Goal: Task Accomplishment & Management: Complete application form

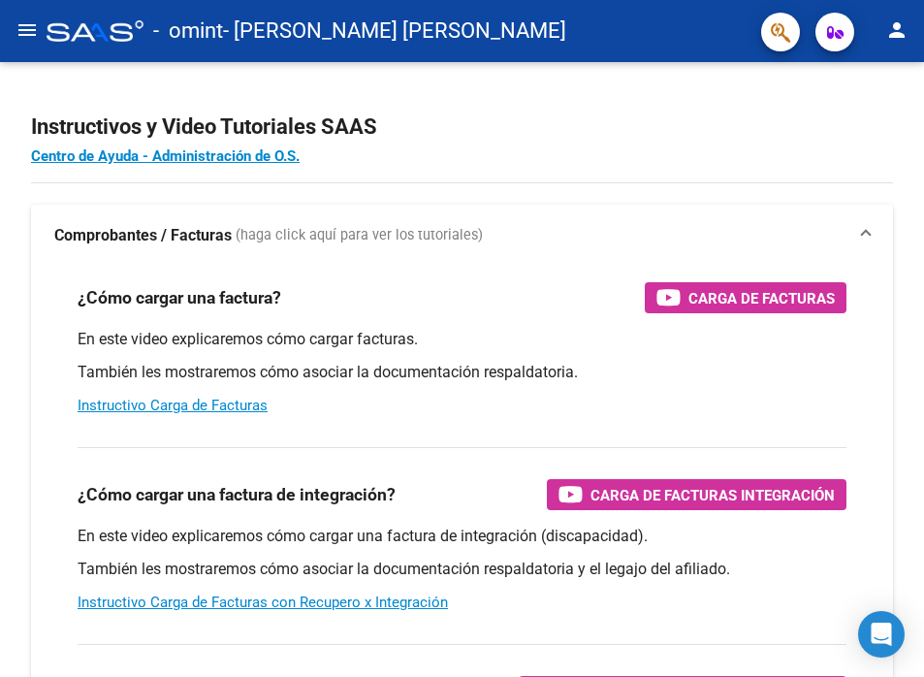
click at [31, 37] on mat-icon "menu" at bounding box center [27, 29] width 23 height 23
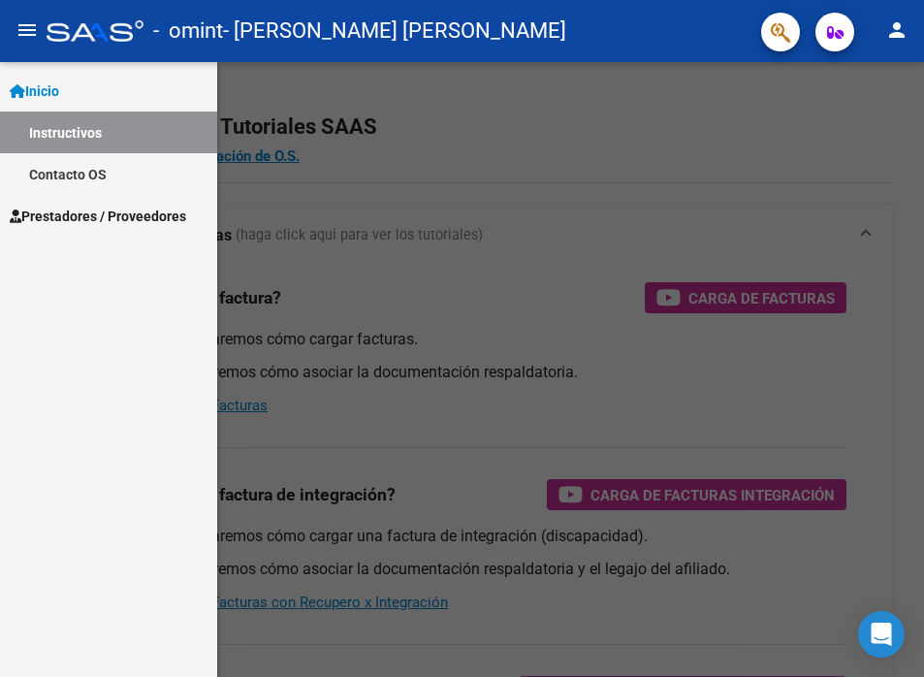
click at [380, 195] on div at bounding box center [462, 369] width 924 height 615
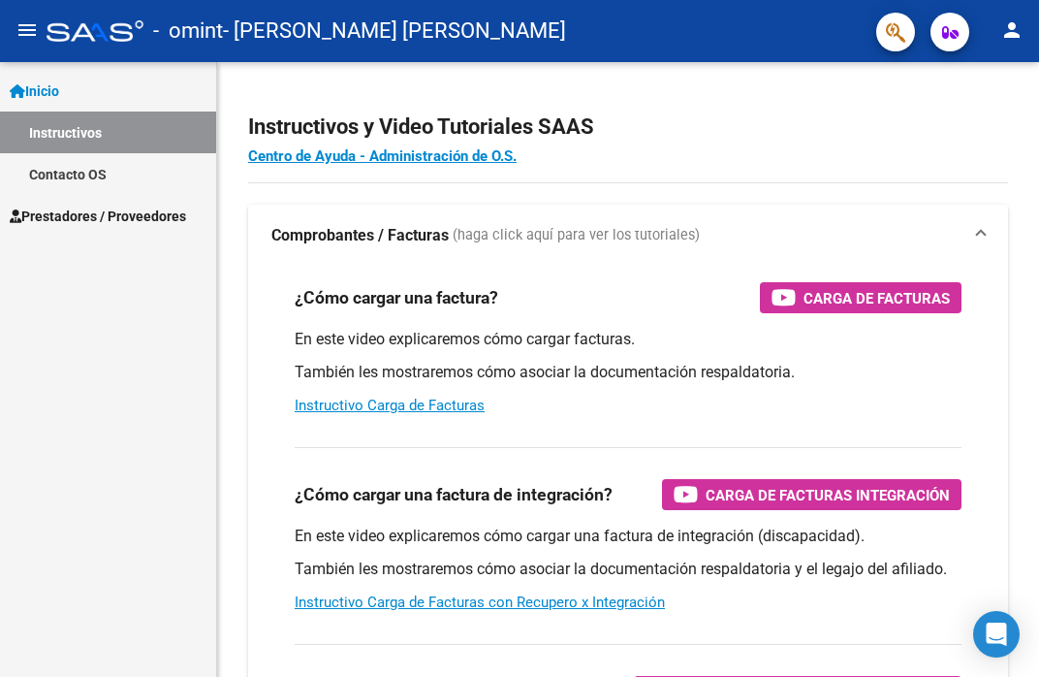
click at [124, 206] on span "Prestadores / Proveedores" at bounding box center [98, 216] width 176 height 21
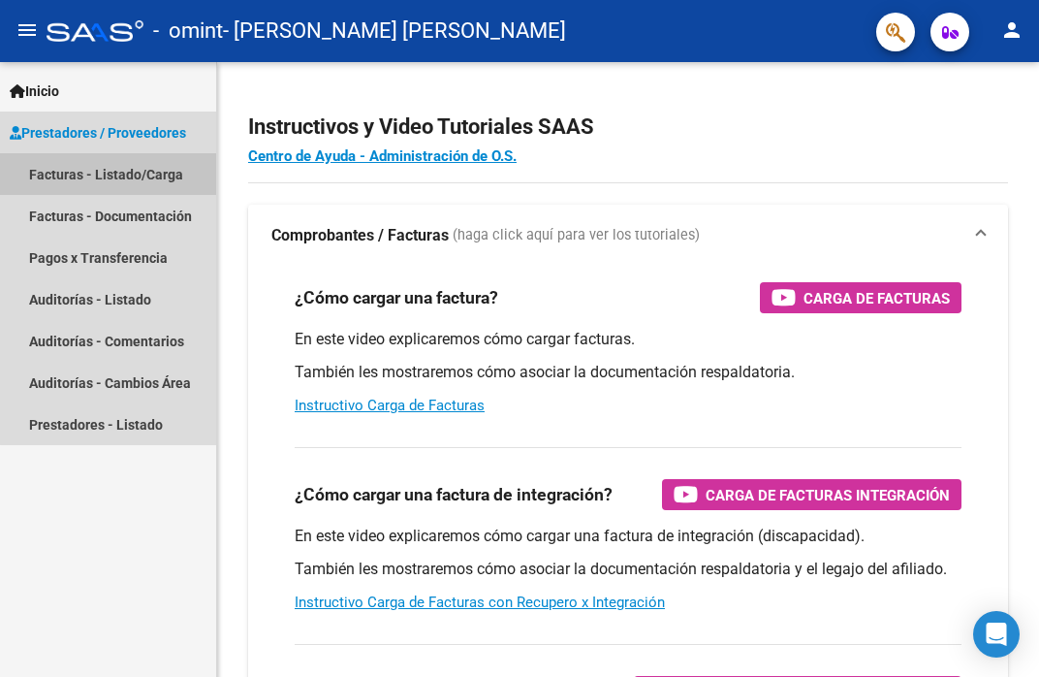
click at [158, 188] on link "Facturas - Listado/Carga" at bounding box center [108, 174] width 216 height 42
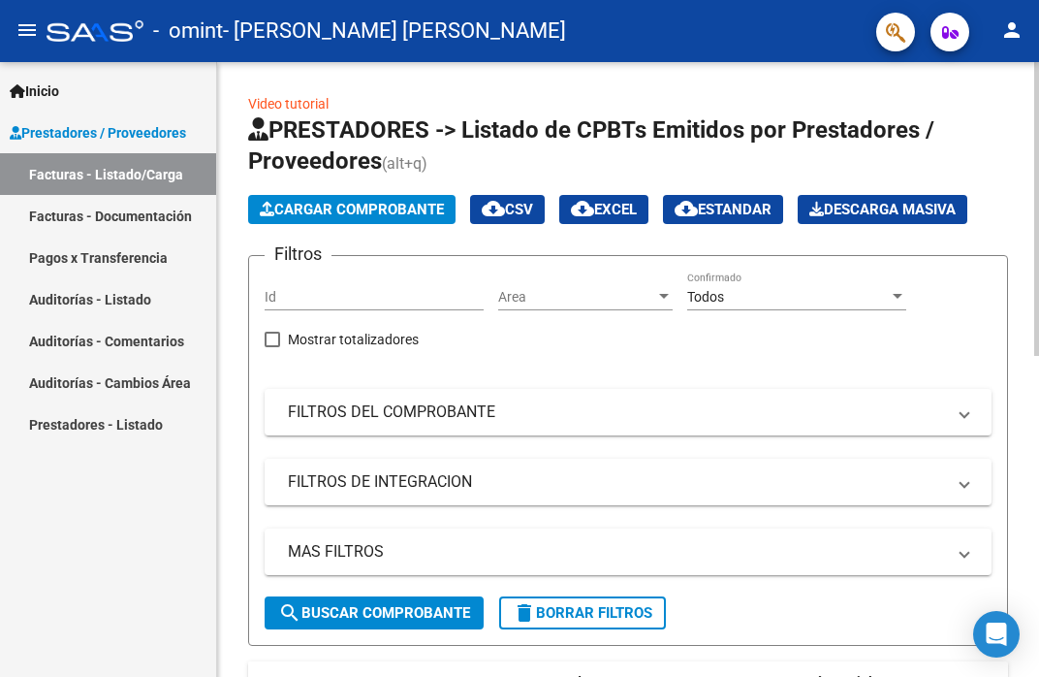
click at [352, 210] on span "Cargar Comprobante" at bounding box center [352, 209] width 184 height 17
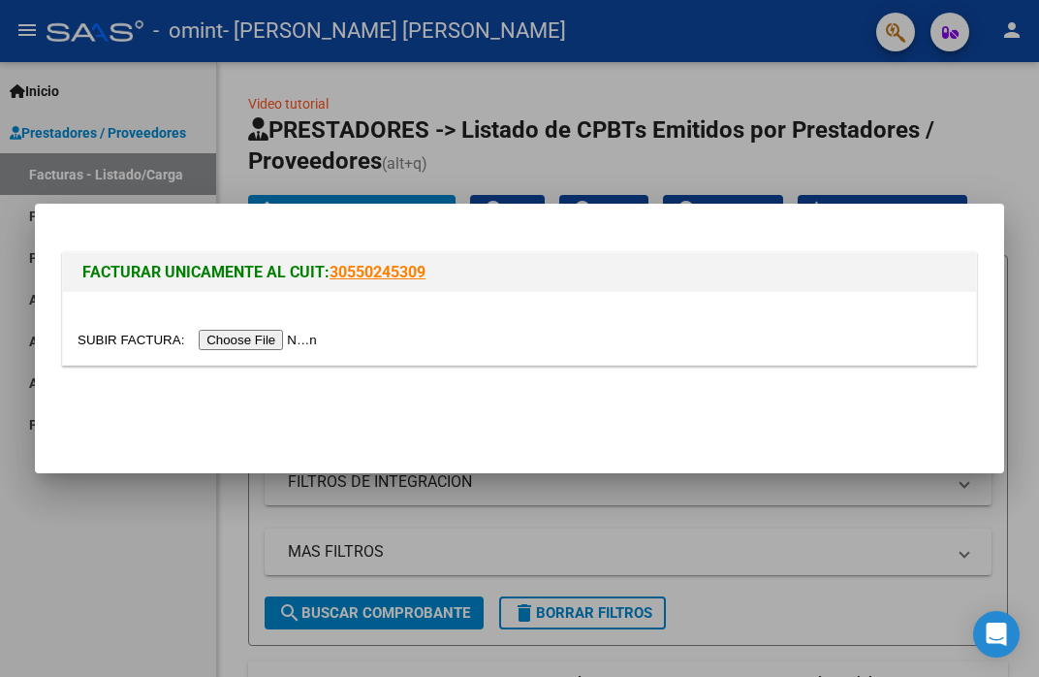
click at [312, 343] on input "file" at bounding box center [200, 340] width 245 height 20
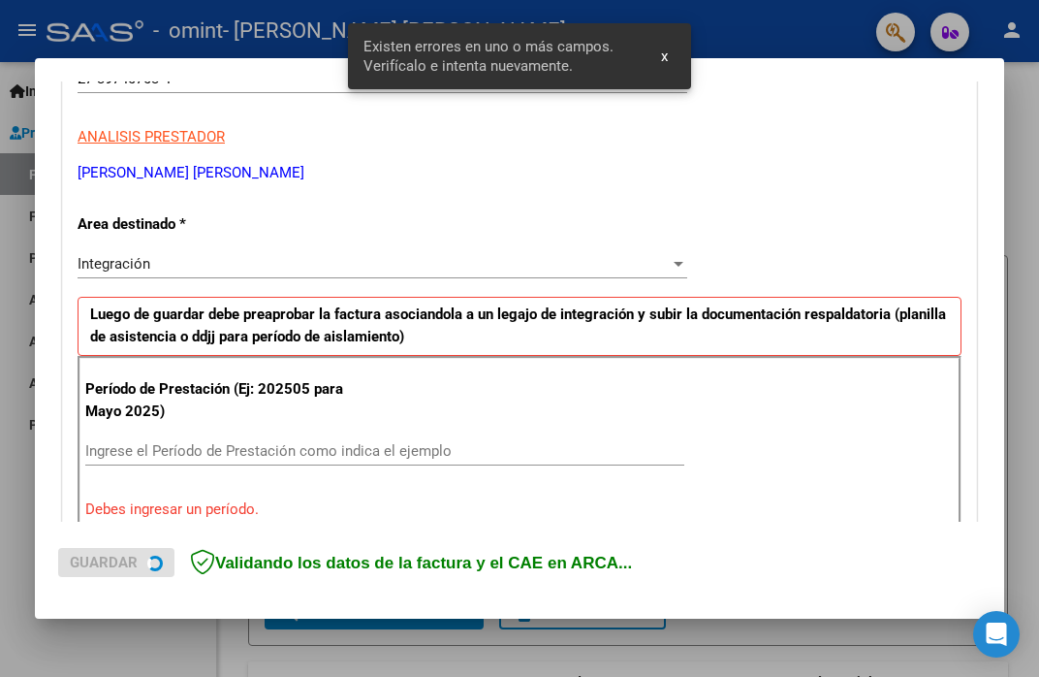
scroll to position [419, 0]
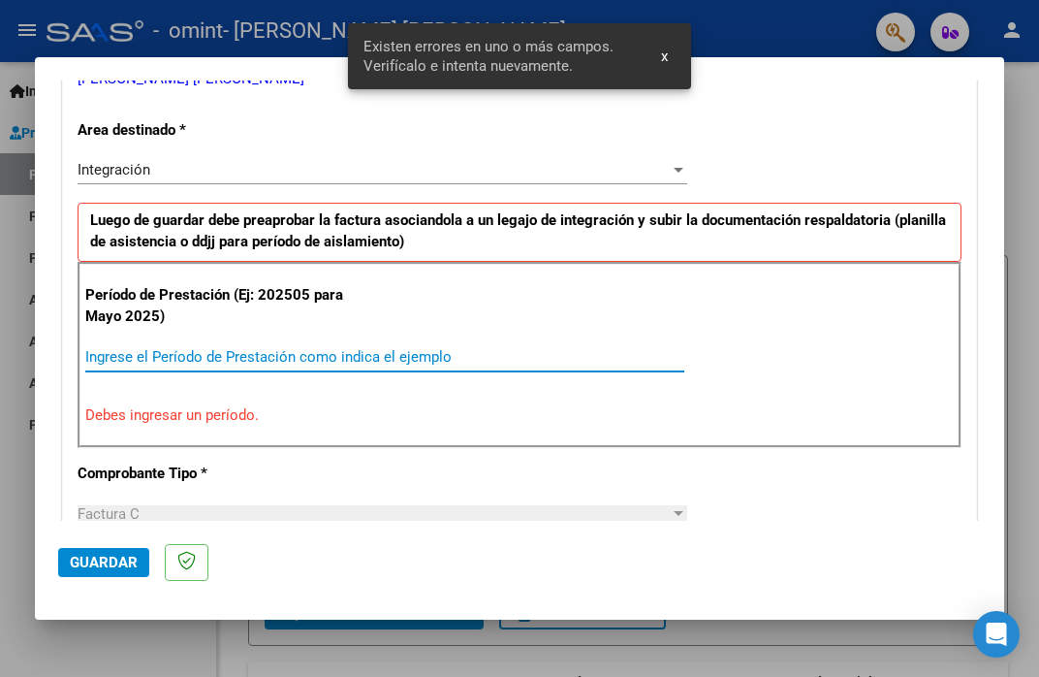
click at [140, 350] on input "Ingrese el Período de Prestación como indica el ejemplo" at bounding box center [384, 356] width 599 height 17
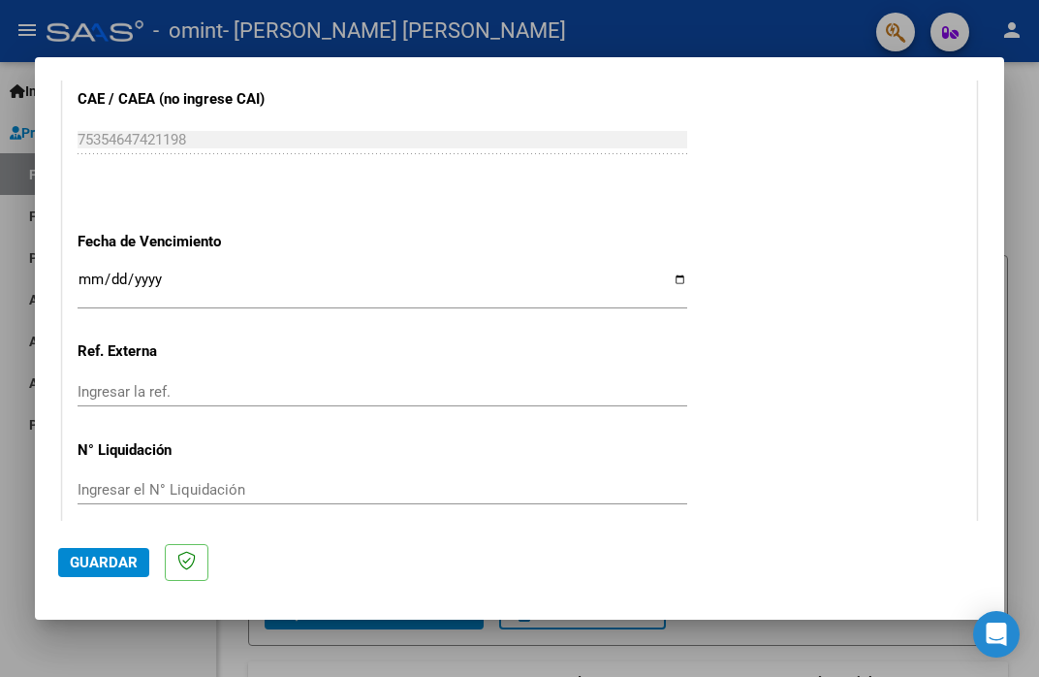
scroll to position [1301, 0]
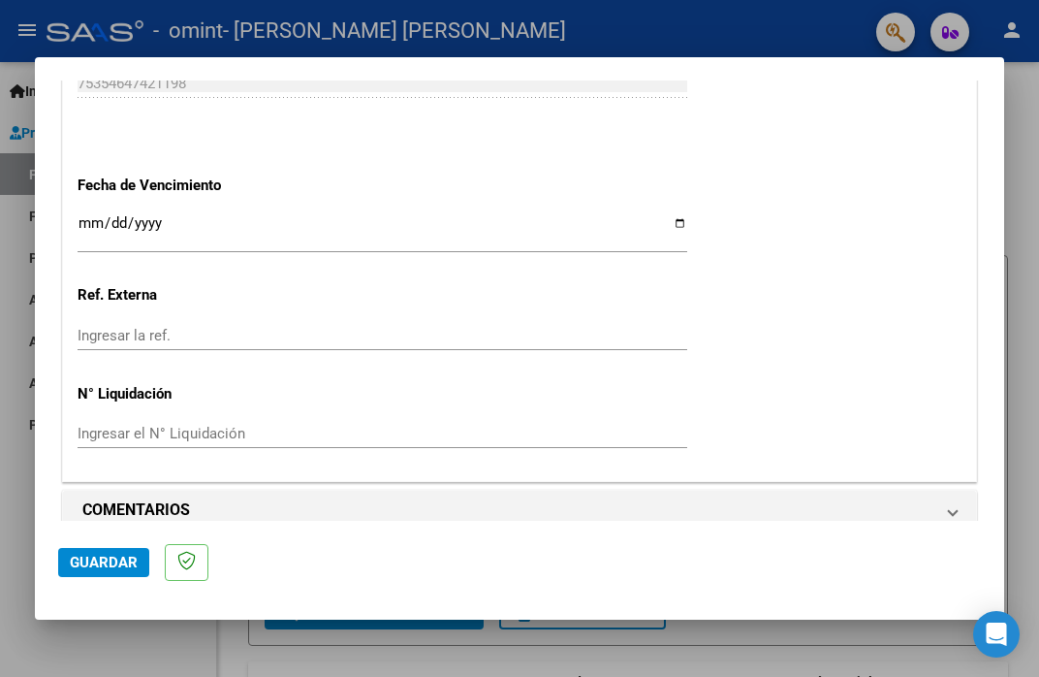
type input "202508"
click at [316, 215] on input "Ingresar la fecha" at bounding box center [383, 230] width 610 height 31
click at [662, 215] on input "Ingresar la fecha" at bounding box center [383, 230] width 610 height 31
type input "[DATE]"
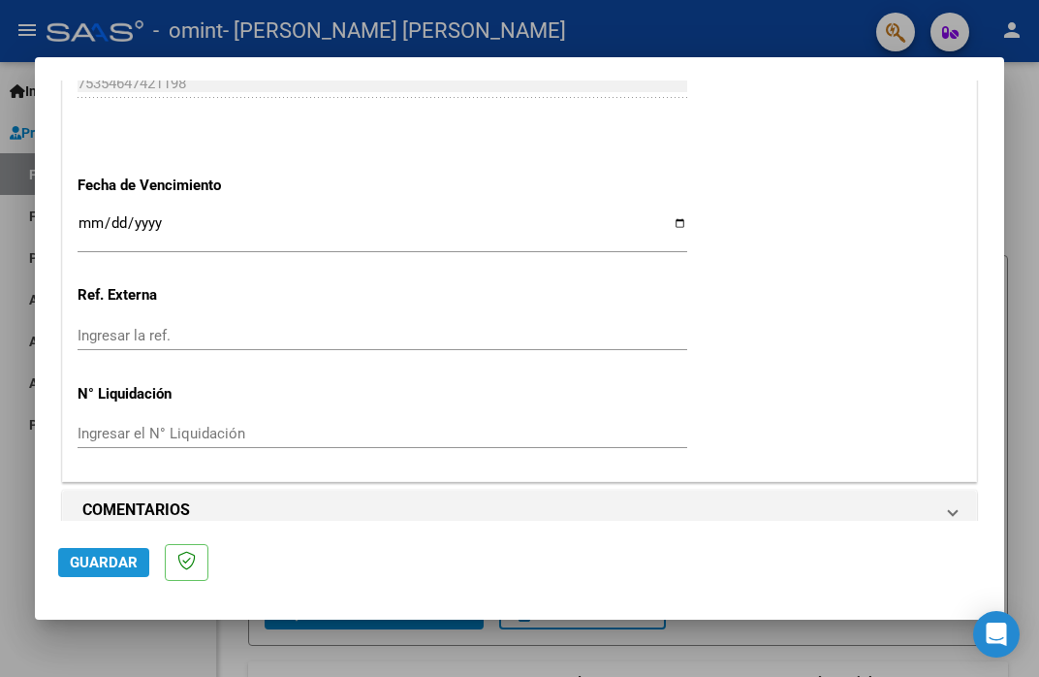
click at [131, 559] on span "Guardar" at bounding box center [104, 562] width 68 height 17
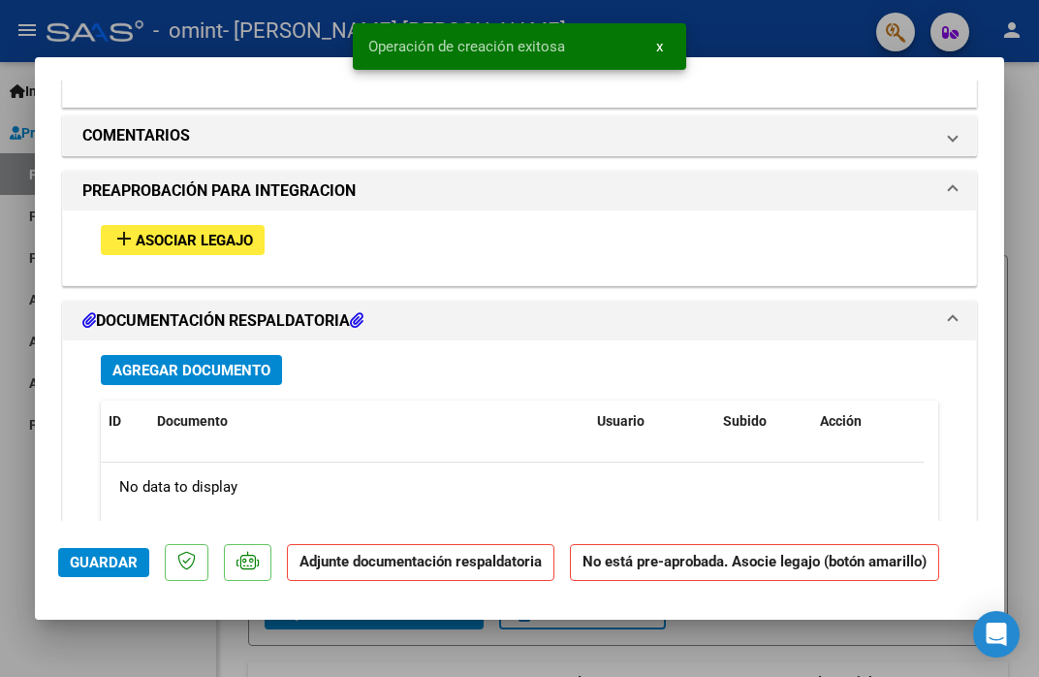
scroll to position [1590, 0]
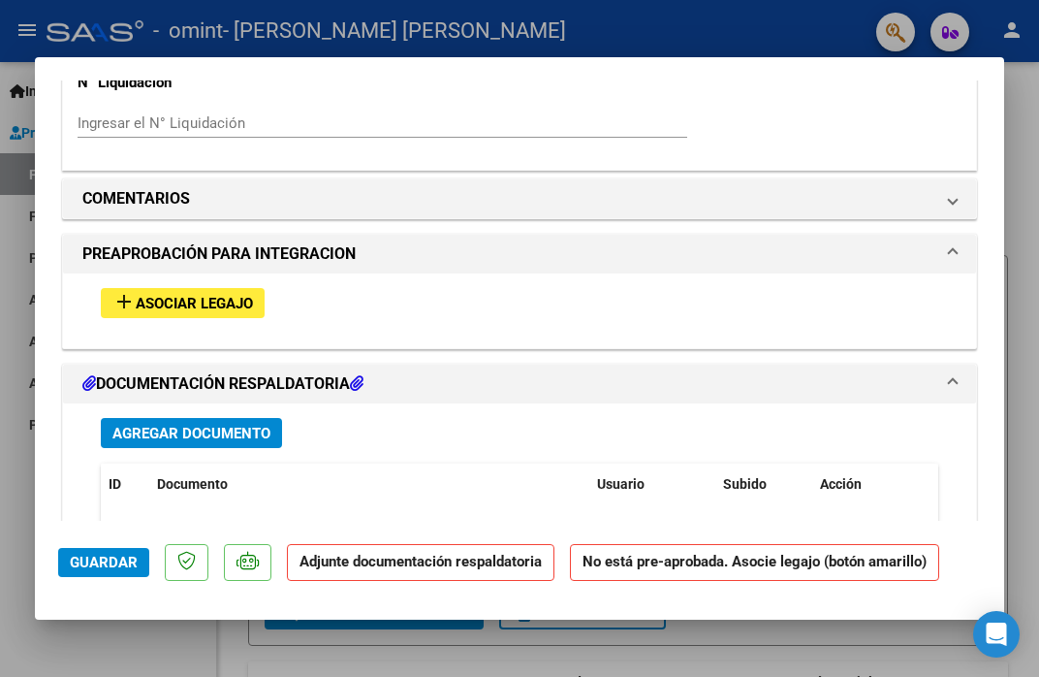
click at [204, 295] on span "Asociar Legajo" at bounding box center [194, 303] width 117 height 17
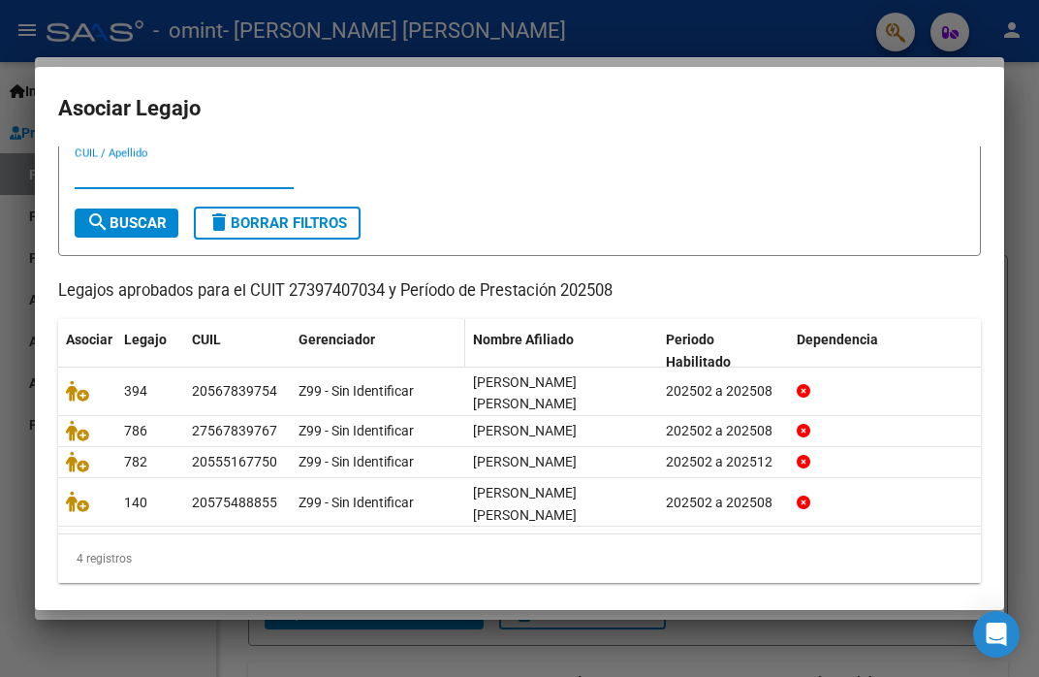
scroll to position [63, 0]
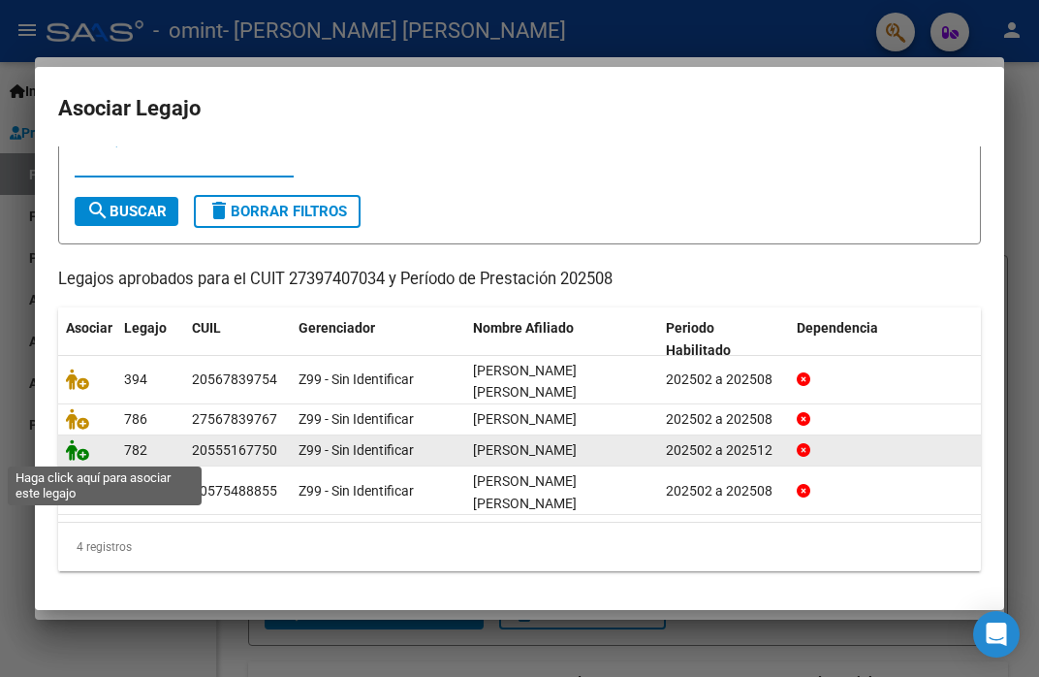
click at [85, 453] on icon at bounding box center [77, 449] width 23 height 21
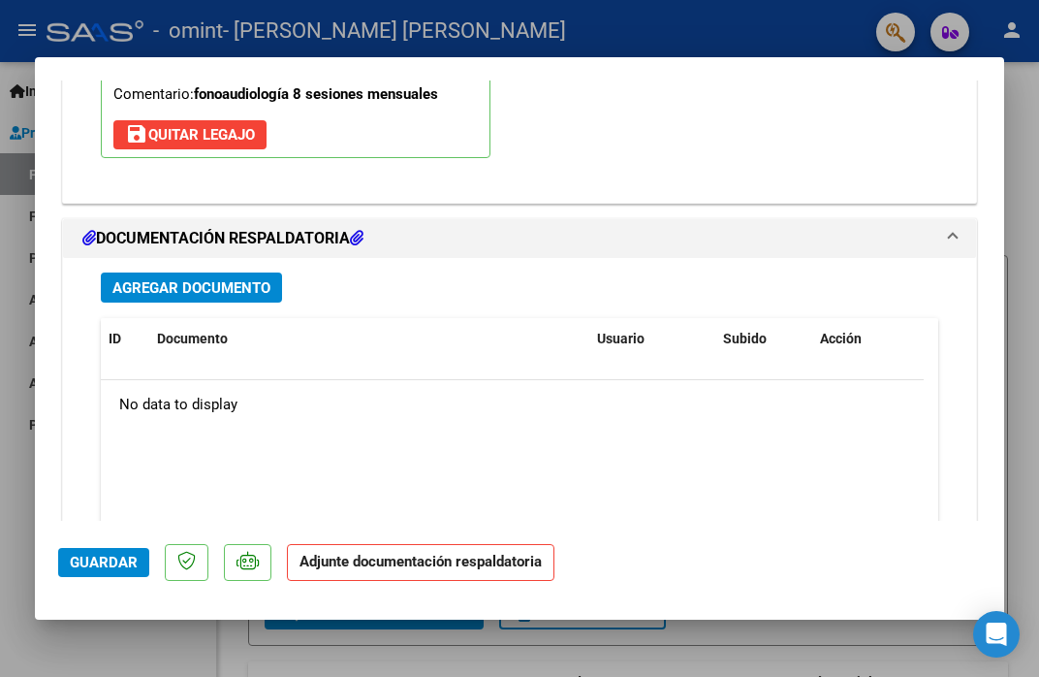
scroll to position [2040, 0]
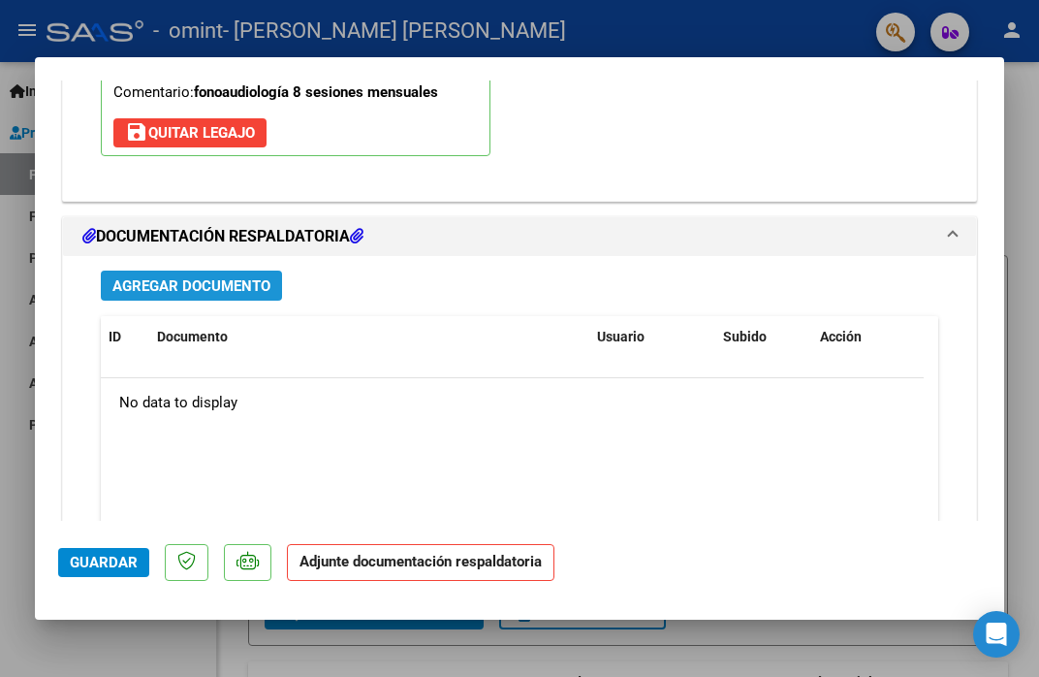
click at [277, 271] on button "Agregar Documento" at bounding box center [191, 286] width 181 height 30
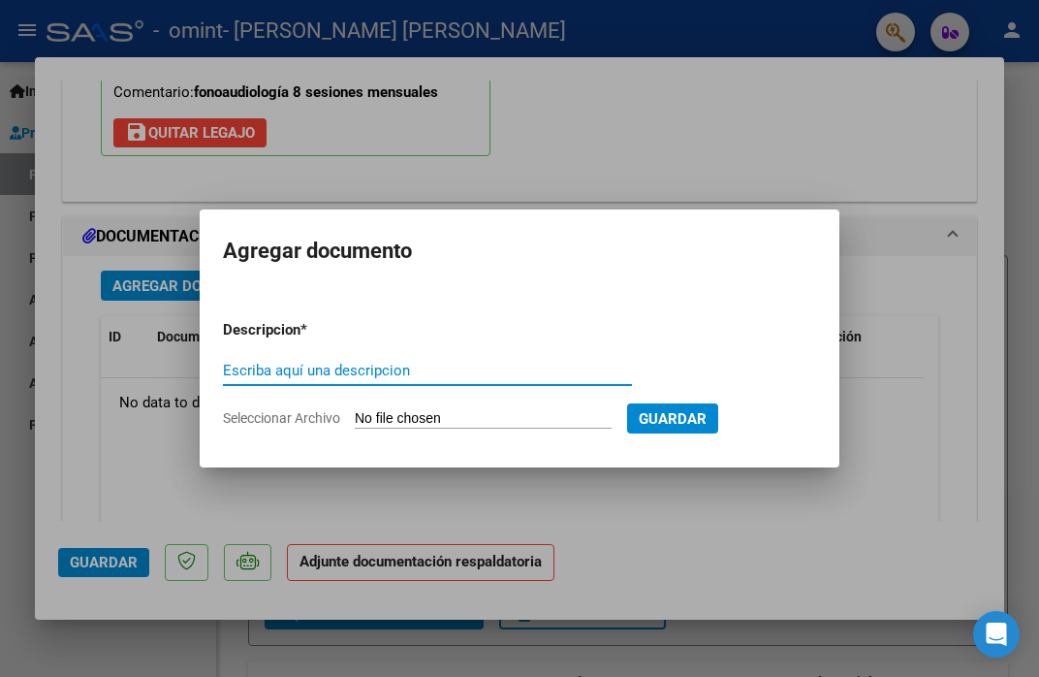
click at [367, 418] on input "Seleccionar Archivo" at bounding box center [483, 419] width 257 height 18
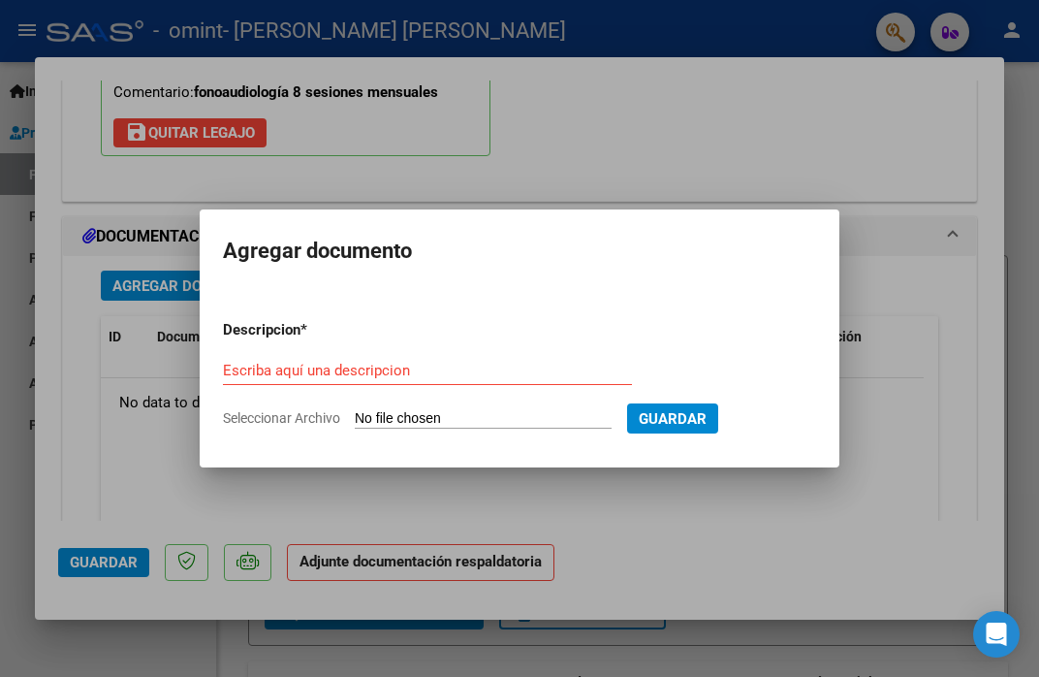
type input "C:\fakepath\modificación.pdf"
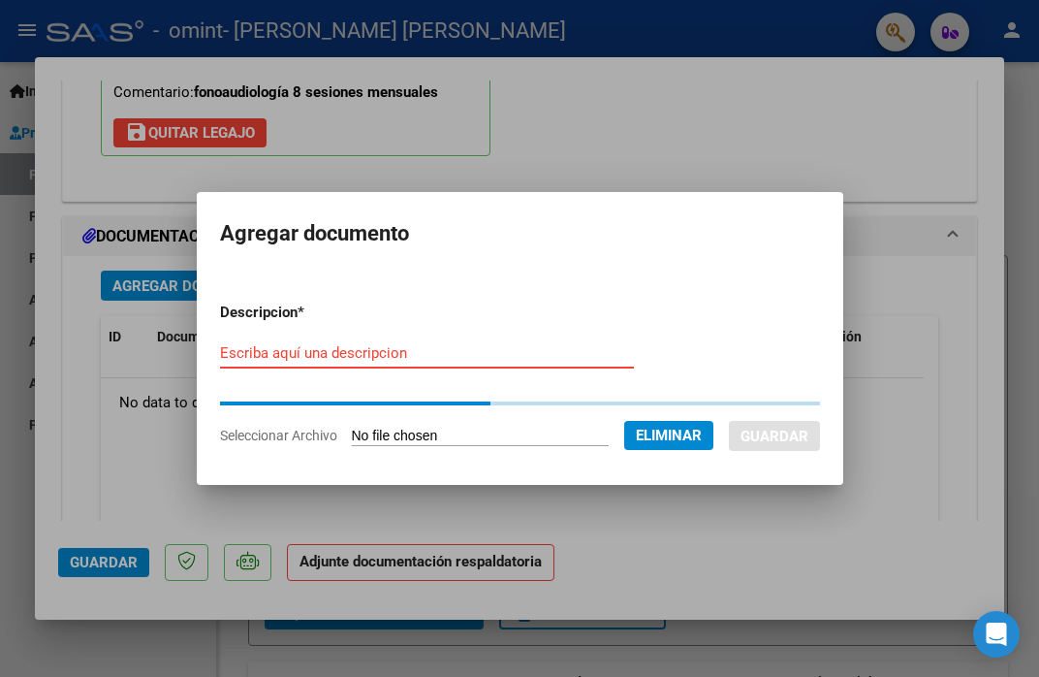
click at [346, 357] on input "Escriba aquí una descripcion" at bounding box center [427, 352] width 414 height 17
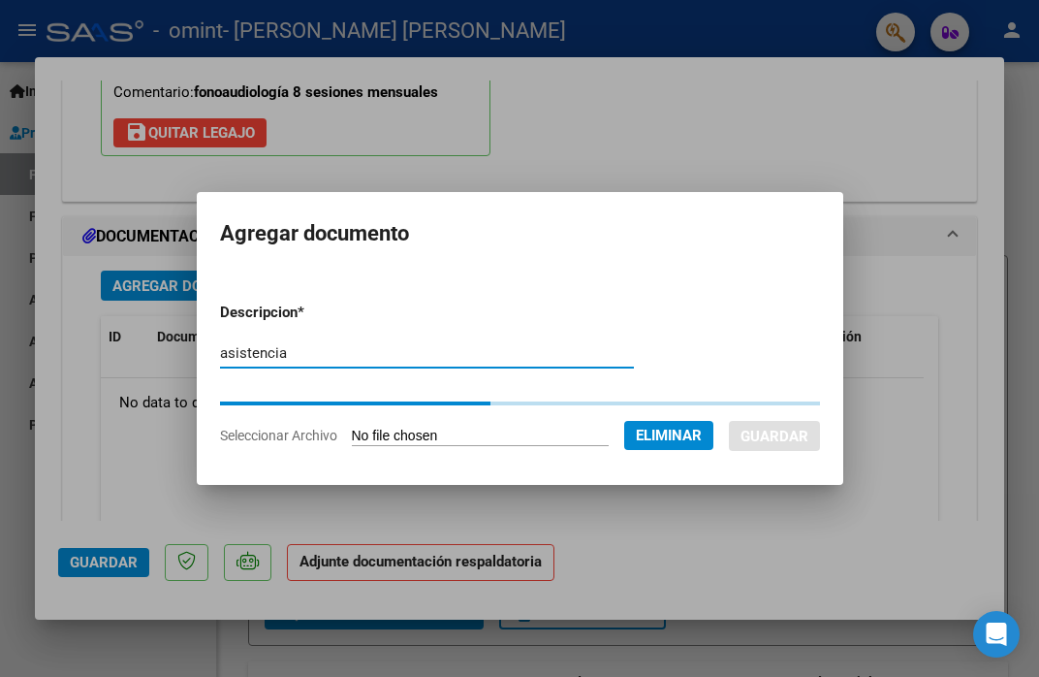
type input "asistencia"
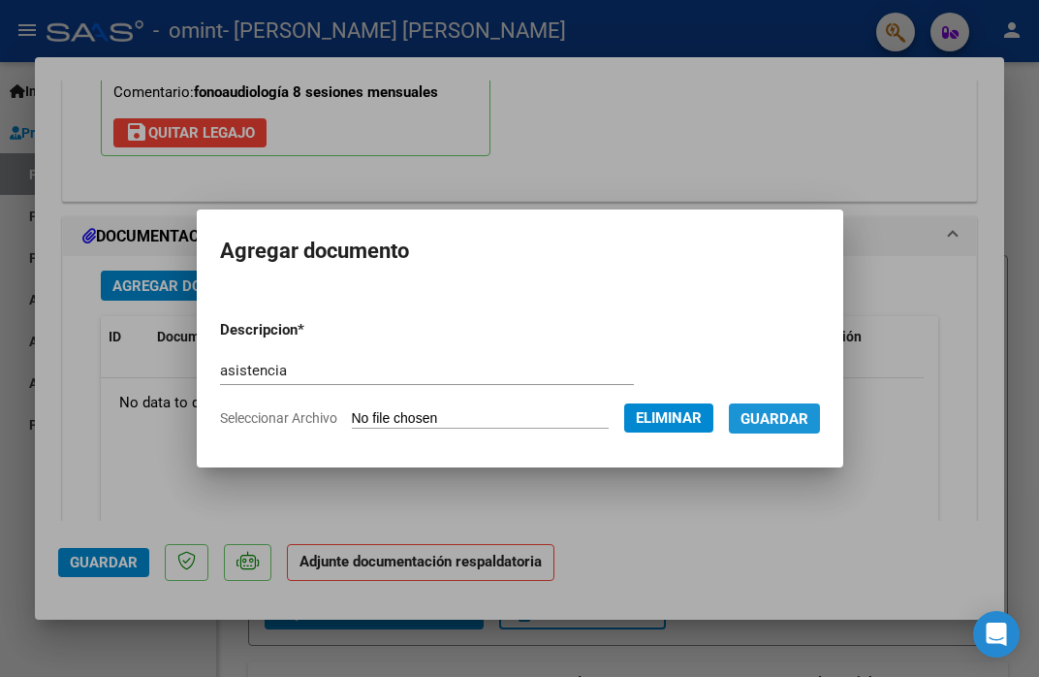
click at [812, 428] on button "Guardar" at bounding box center [774, 418] width 91 height 30
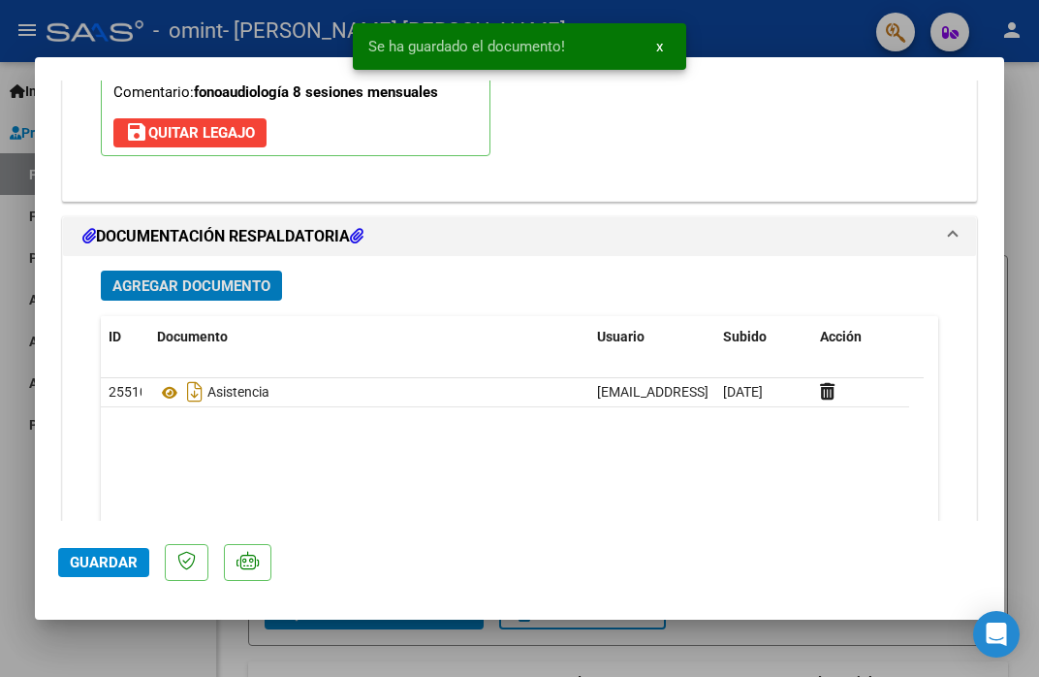
click at [107, 554] on span "Guardar" at bounding box center [104, 562] width 68 height 17
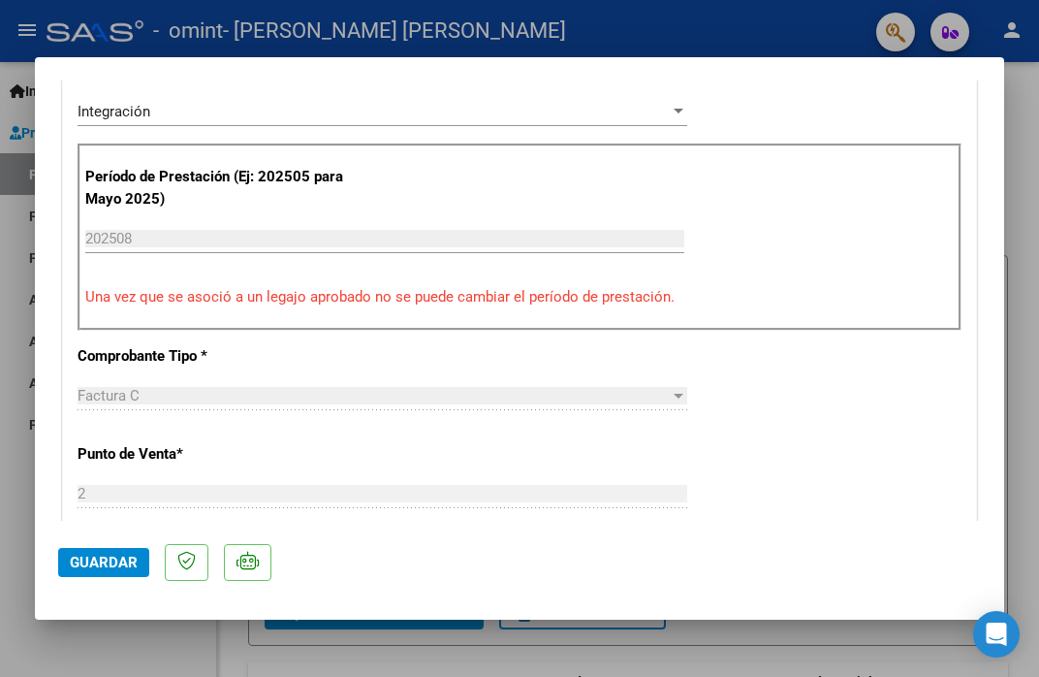
scroll to position [0, 0]
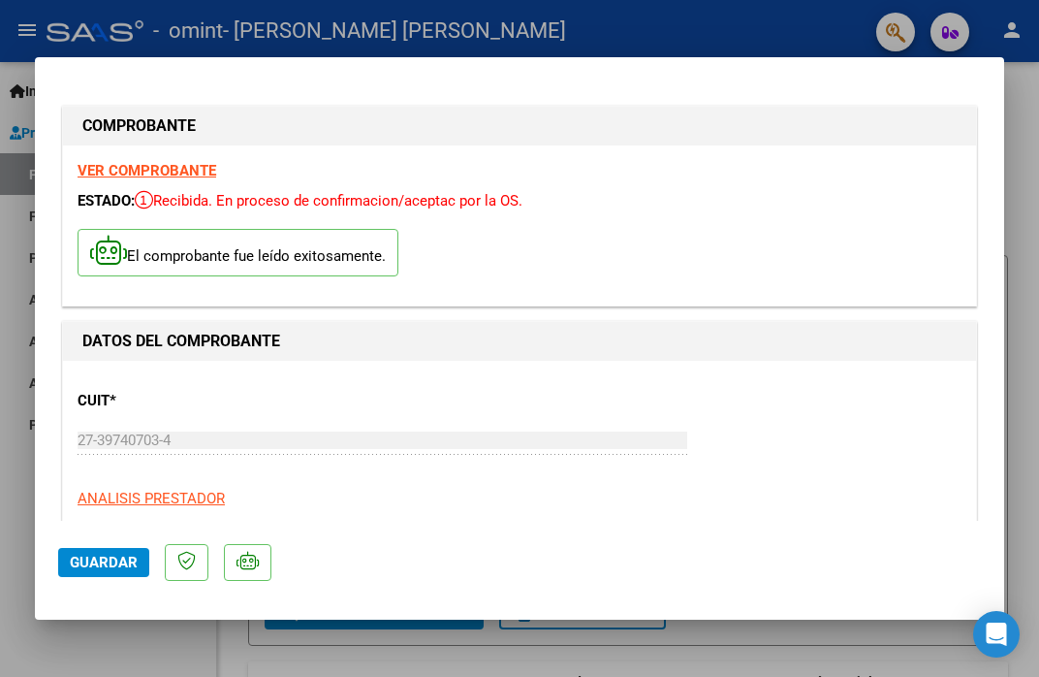
click at [150, 175] on strong "VER COMPROBANTE" at bounding box center [147, 170] width 139 height 17
click at [9, 259] on div at bounding box center [519, 338] width 1039 height 677
type input "$ 0,00"
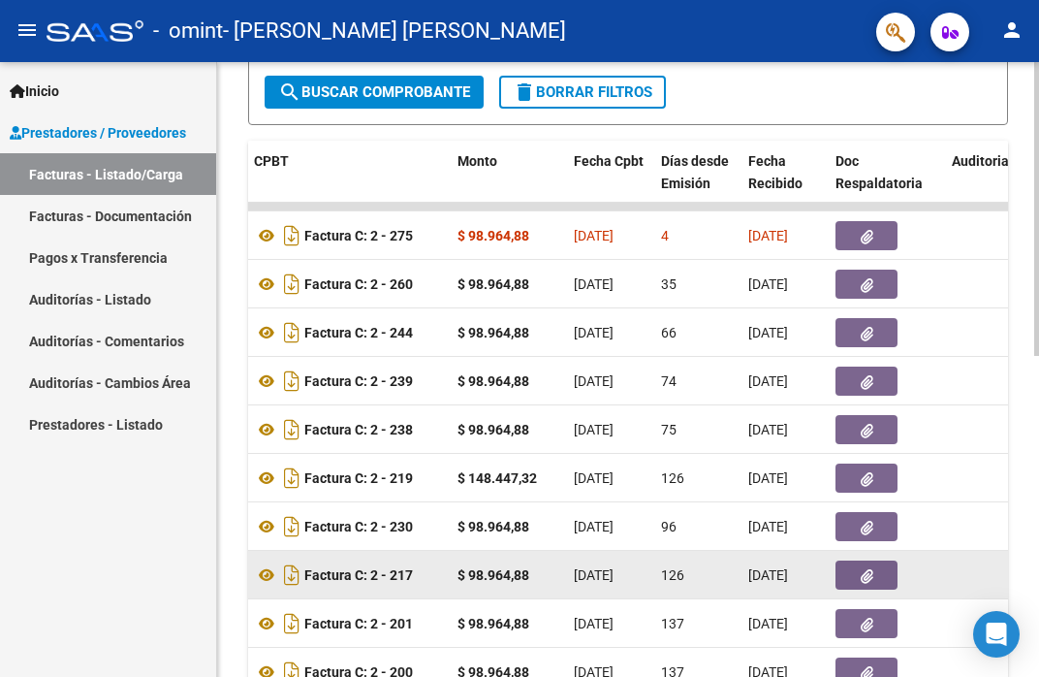
scroll to position [515, 0]
